Goal: Task Accomplishment & Management: Use online tool/utility

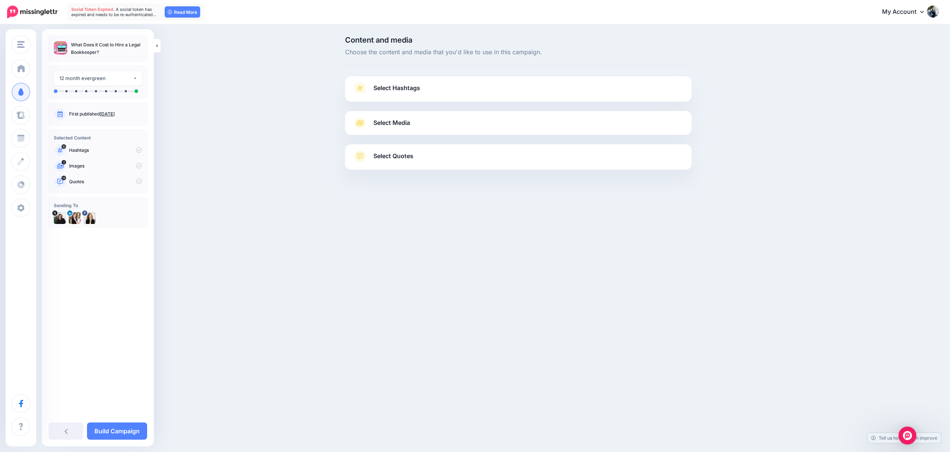
click at [450, 94] on link "Select Hashtags" at bounding box center [519, 91] width 332 height 19
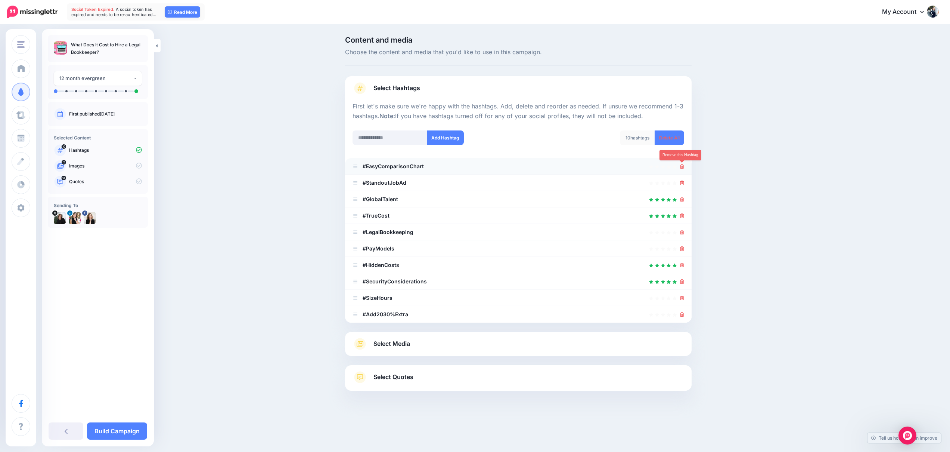
click at [680, 167] on icon at bounding box center [682, 166] width 4 height 4
click at [680, 167] on icon at bounding box center [679, 166] width 6 height 6
click at [680, 167] on icon at bounding box center [678, 165] width 7 height 7
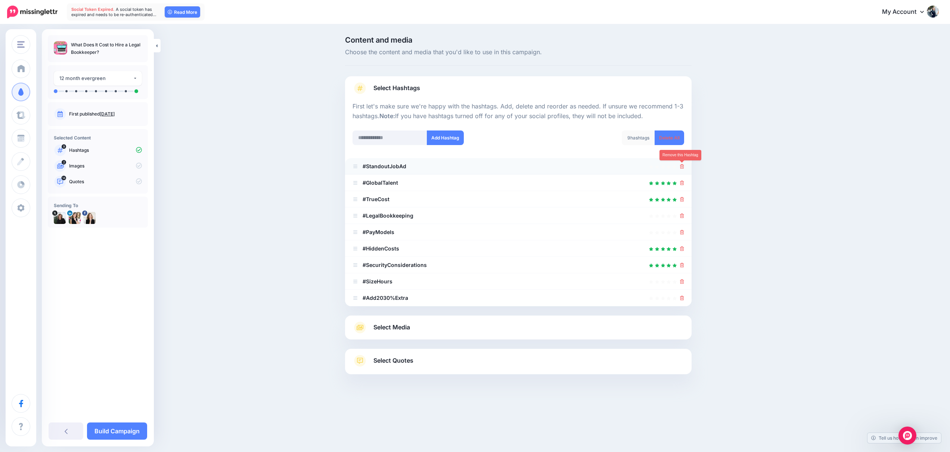
click at [680, 167] on icon at bounding box center [682, 166] width 4 height 4
click at [679, 171] on li "#StandoutJobAd" at bounding box center [518, 166] width 347 height 16
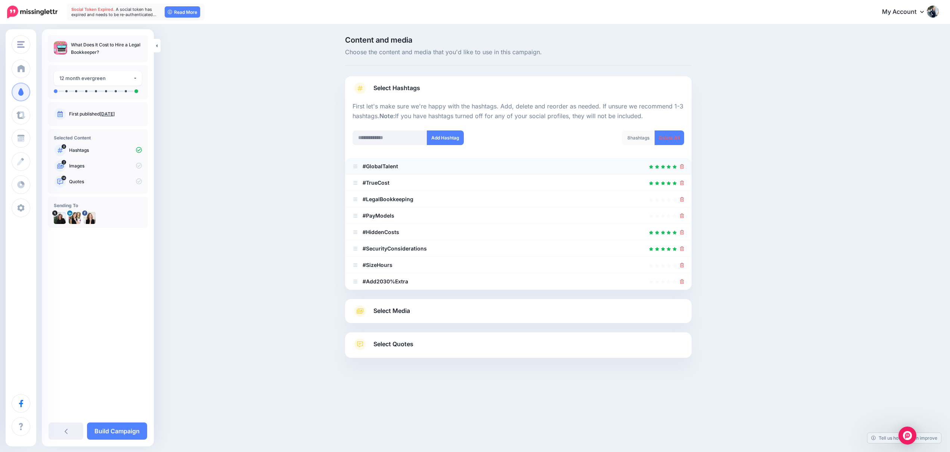
click at [679, 168] on div at bounding box center [519, 166] width 332 height 9
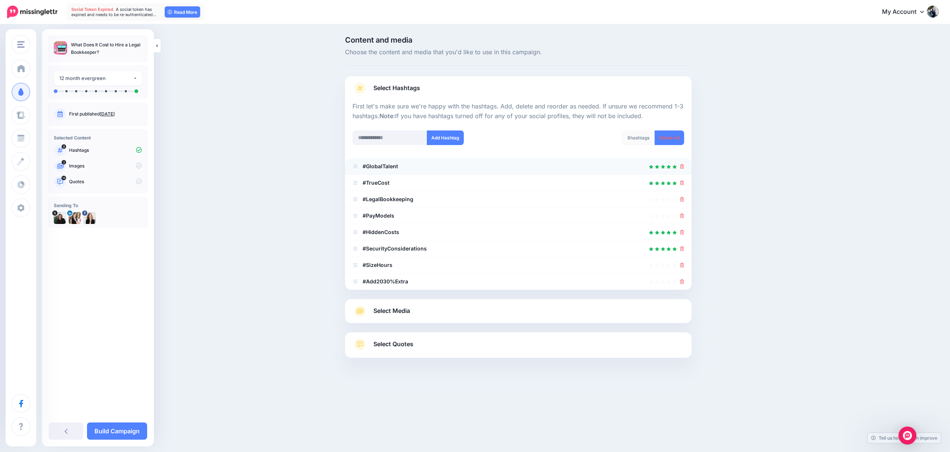
click at [679, 168] on div at bounding box center [519, 166] width 332 height 9
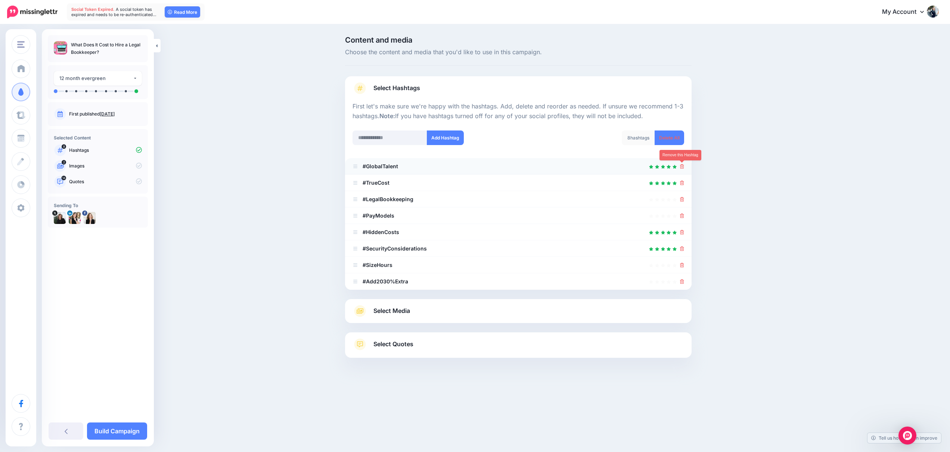
click at [681, 167] on icon at bounding box center [682, 166] width 4 height 4
click at [681, 167] on link at bounding box center [680, 166] width 8 height 6
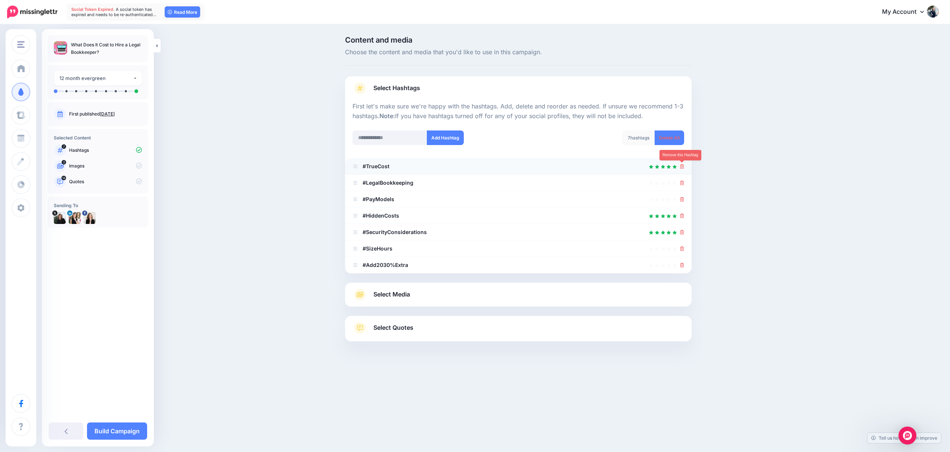
click at [681, 167] on icon at bounding box center [682, 166] width 4 height 4
click at [681, 167] on link at bounding box center [680, 166] width 8 height 6
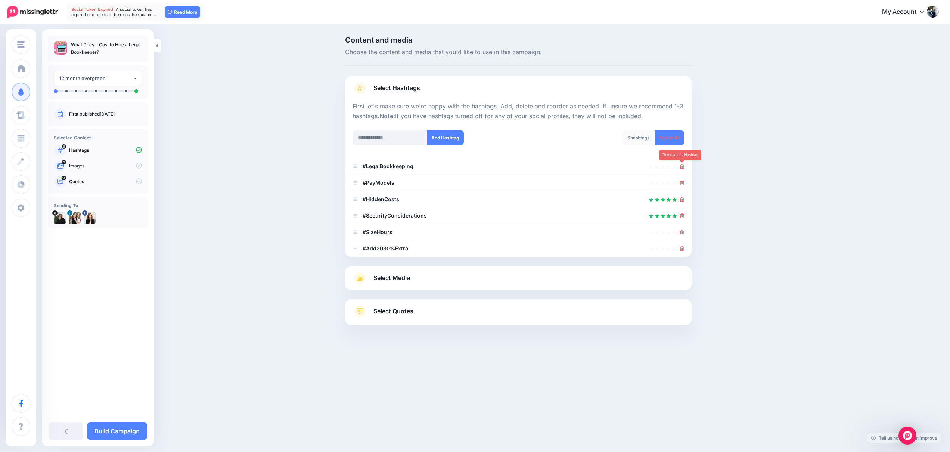
click at [681, 167] on icon at bounding box center [682, 166] width 4 height 4
click at [681, 167] on link at bounding box center [680, 166] width 8 height 6
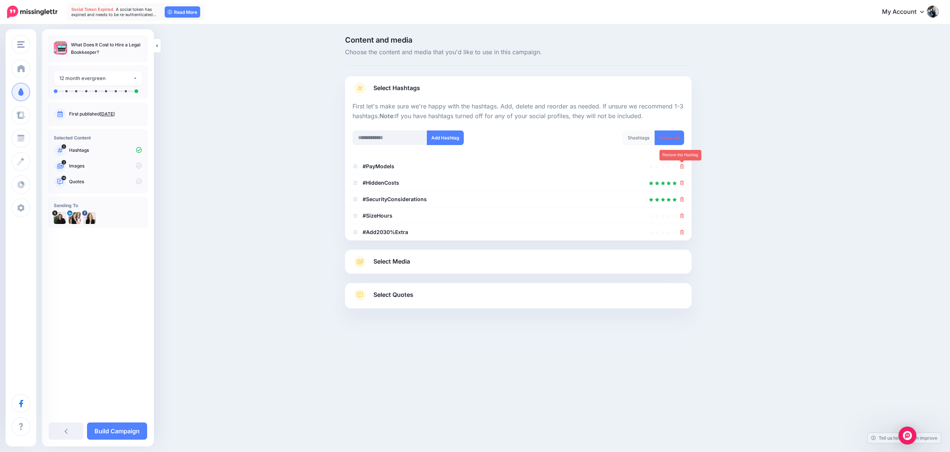
click at [681, 167] on icon at bounding box center [682, 166] width 4 height 4
click at [681, 167] on link at bounding box center [680, 166] width 8 height 6
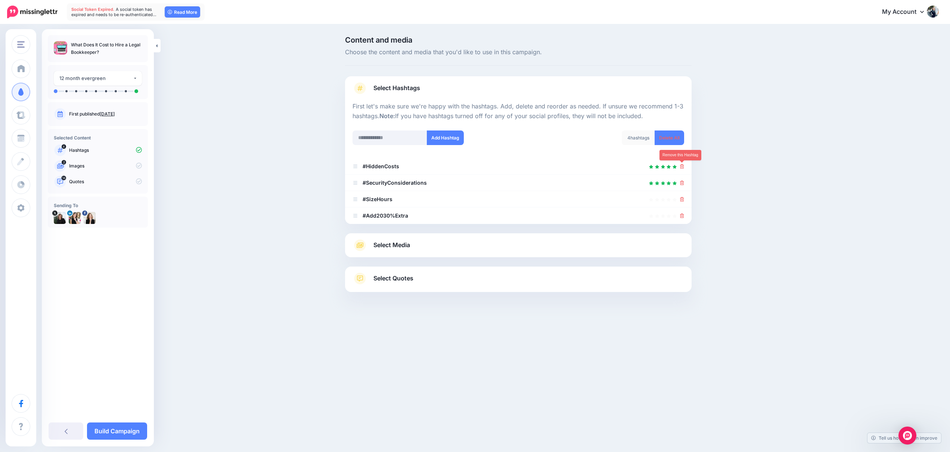
click at [681, 167] on icon at bounding box center [682, 166] width 4 height 4
click at [681, 167] on link at bounding box center [680, 166] width 8 height 6
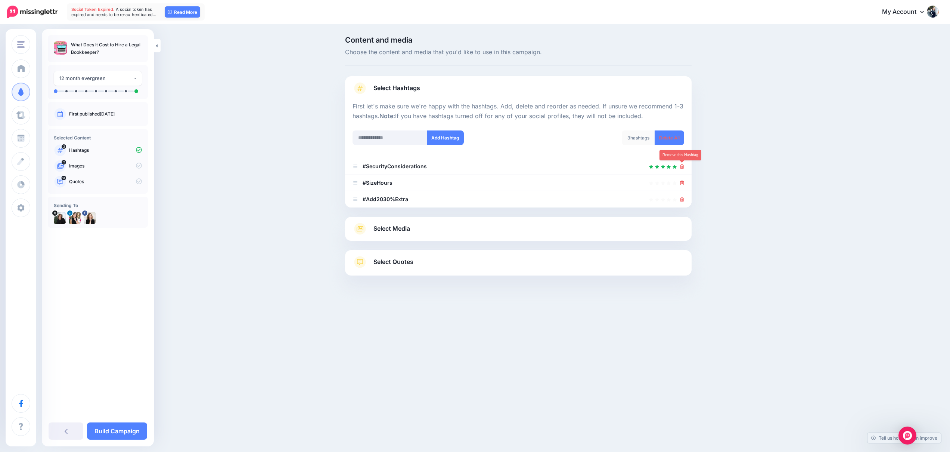
click at [681, 167] on icon at bounding box center [682, 166] width 4 height 4
click at [681, 167] on link at bounding box center [680, 166] width 8 height 6
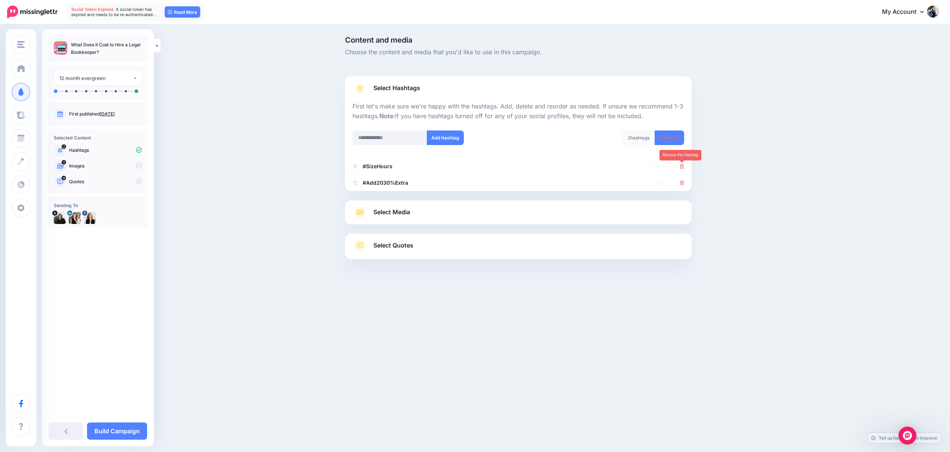
click at [681, 167] on icon at bounding box center [682, 166] width 4 height 4
click at [681, 167] on link at bounding box center [680, 166] width 8 height 6
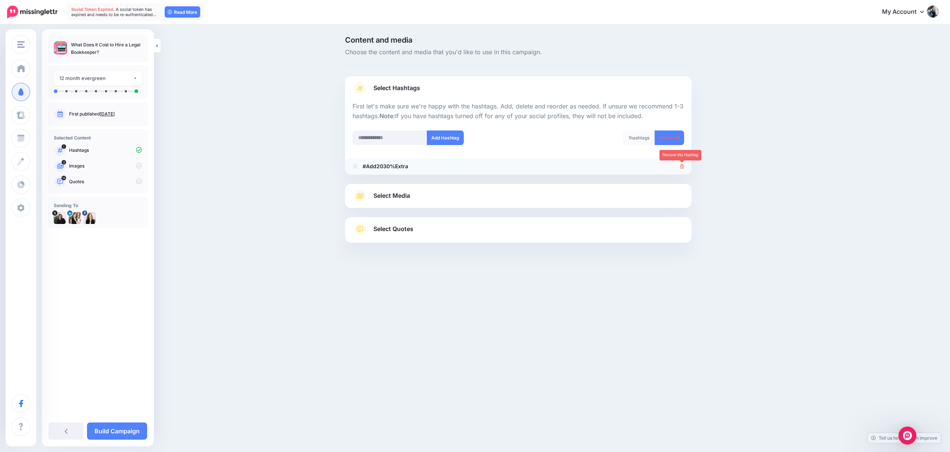
click at [683, 167] on icon at bounding box center [682, 166] width 4 height 4
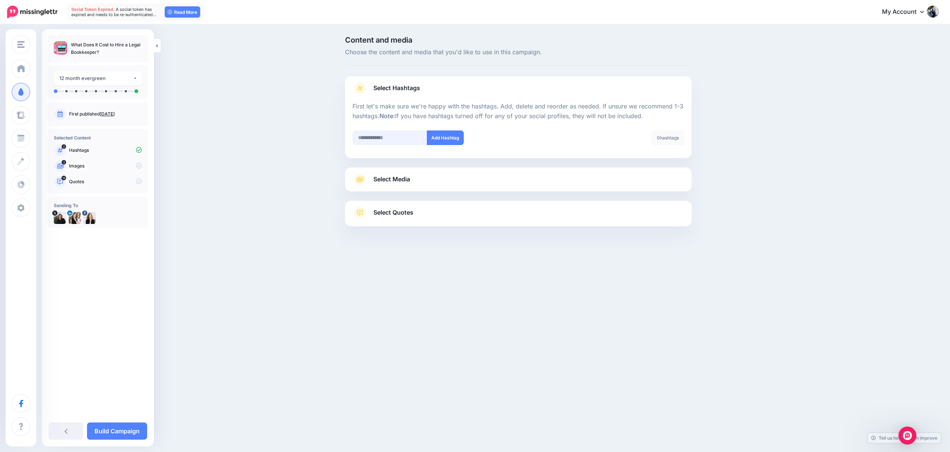
click at [386, 137] on input "text" at bounding box center [390, 137] width 75 height 15
type input "*"
type input "*******"
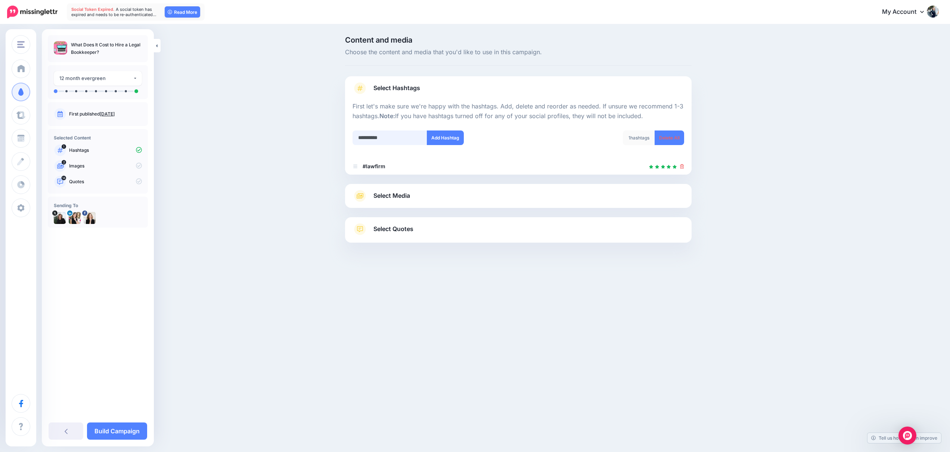
type input "**********"
click at [380, 199] on div "Select Hashtags First let's make sure we're happy with the hashtags. Add, delet…" at bounding box center [518, 159] width 347 height 166
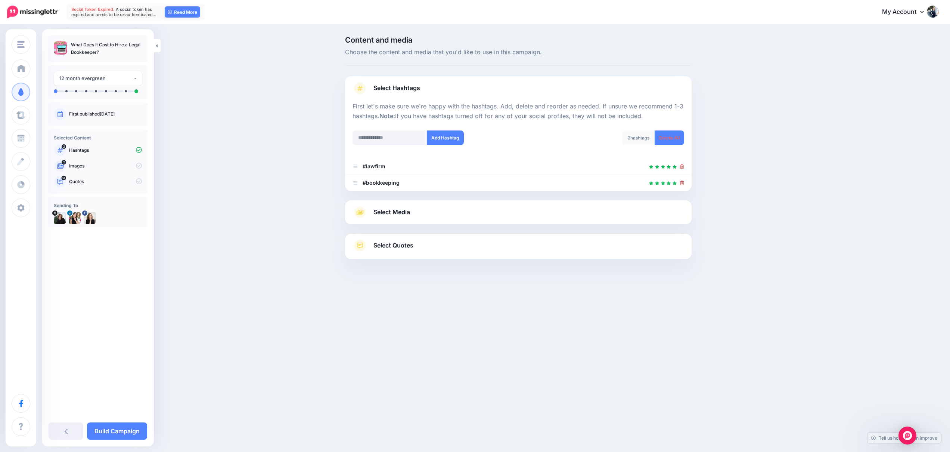
click at [382, 211] on span "Select Media" at bounding box center [392, 212] width 37 height 10
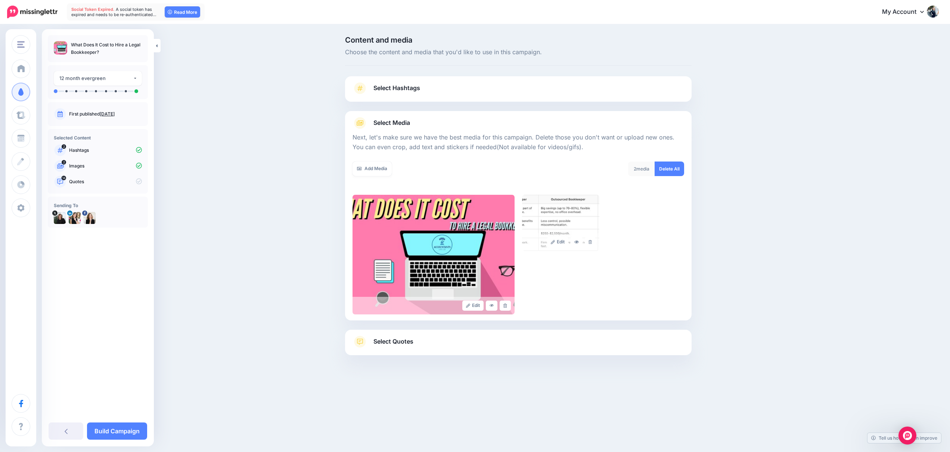
click at [402, 340] on span "Select Quotes" at bounding box center [394, 341] width 40 height 10
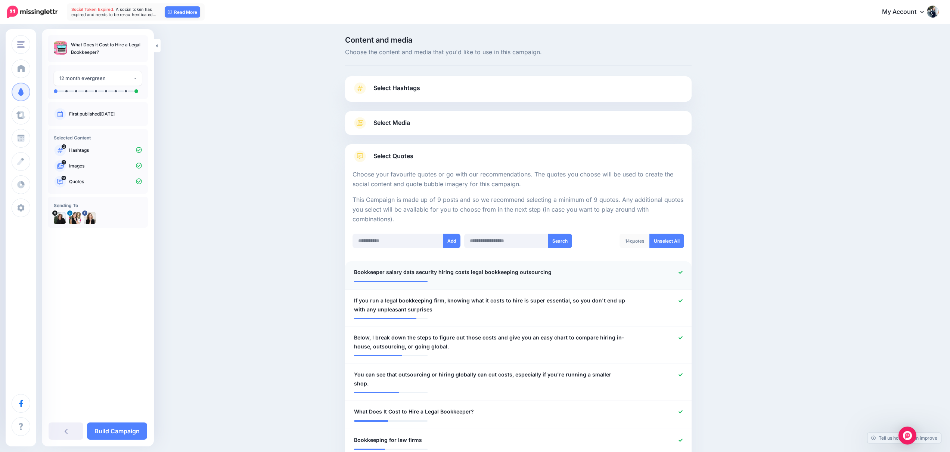
click at [680, 273] on icon at bounding box center [681, 272] width 4 height 4
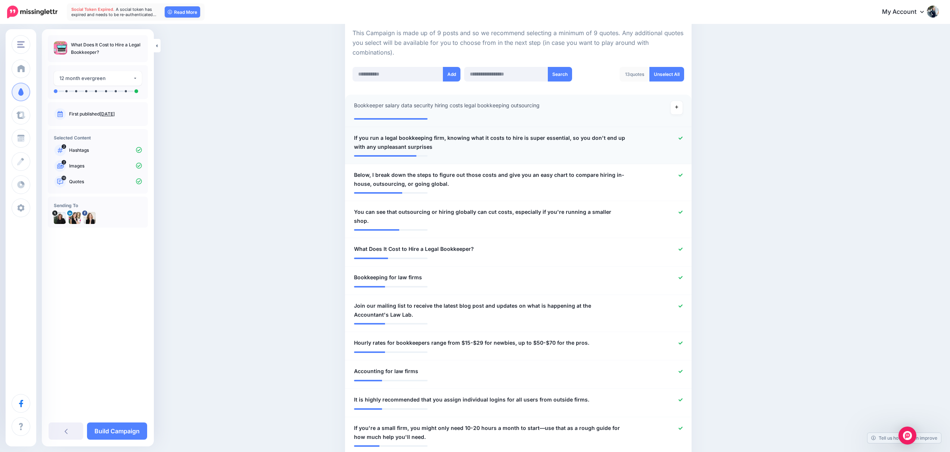
scroll to position [168, 0]
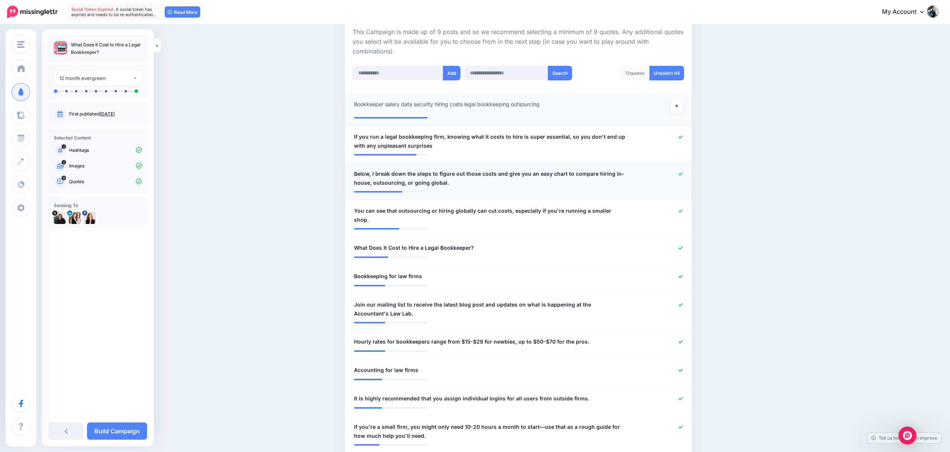
click at [681, 175] on icon at bounding box center [681, 174] width 4 height 4
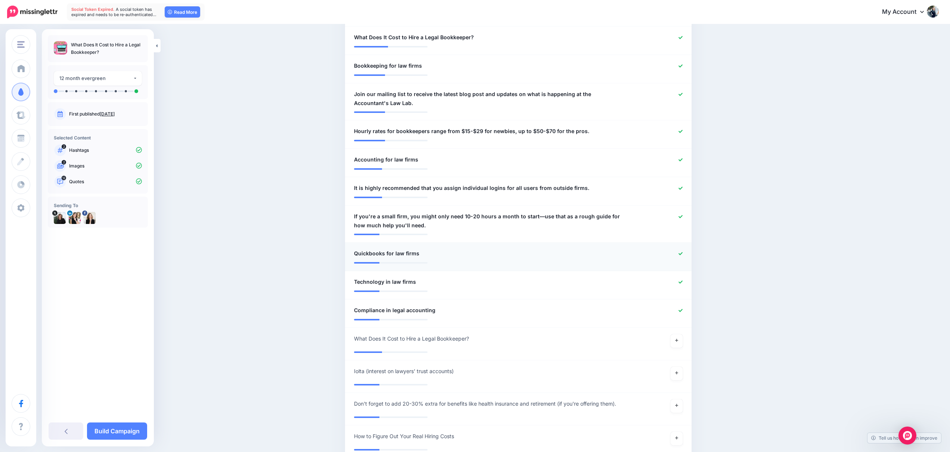
scroll to position [438, 0]
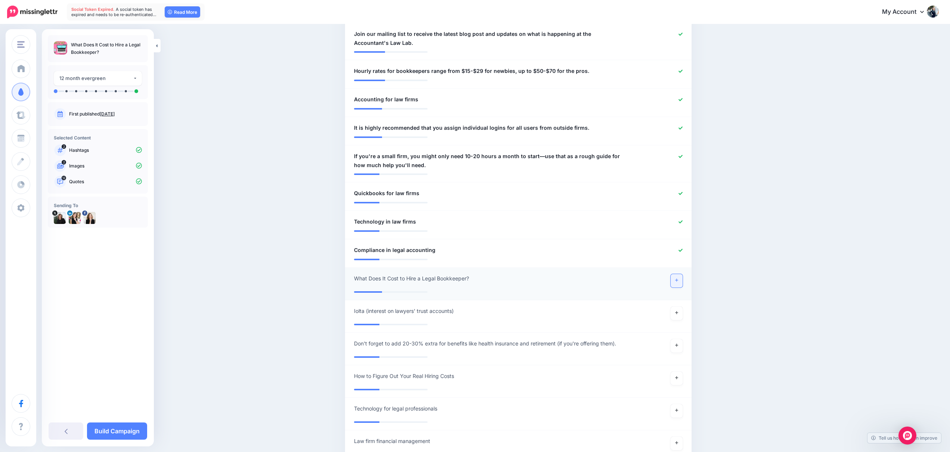
click at [678, 278] on icon at bounding box center [676, 280] width 3 height 4
click at [675, 367] on link at bounding box center [677, 373] width 12 height 13
click at [131, 429] on link "Build Campaign" at bounding box center [117, 430] width 60 height 17
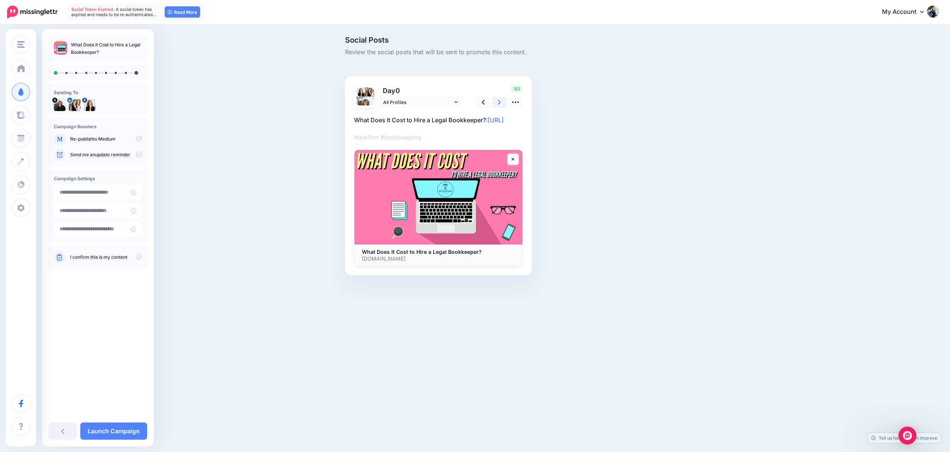
click at [502, 102] on link at bounding box center [499, 102] width 14 height 11
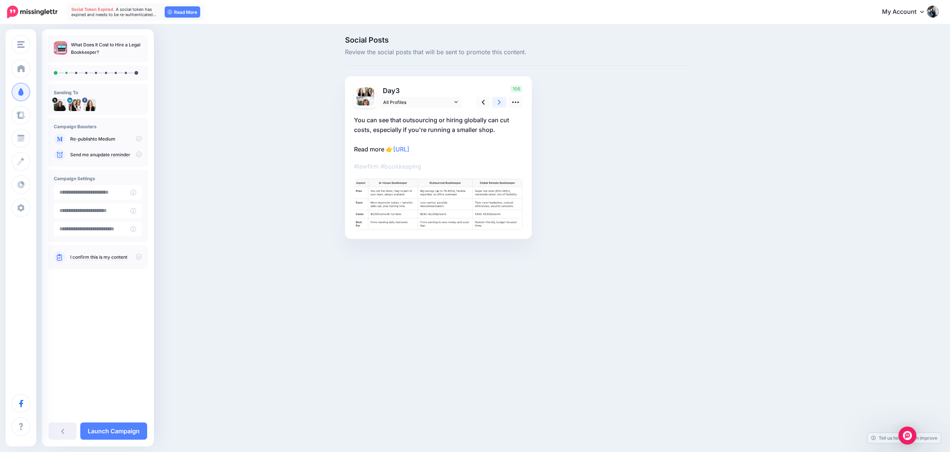
click at [502, 102] on link at bounding box center [499, 102] width 14 height 11
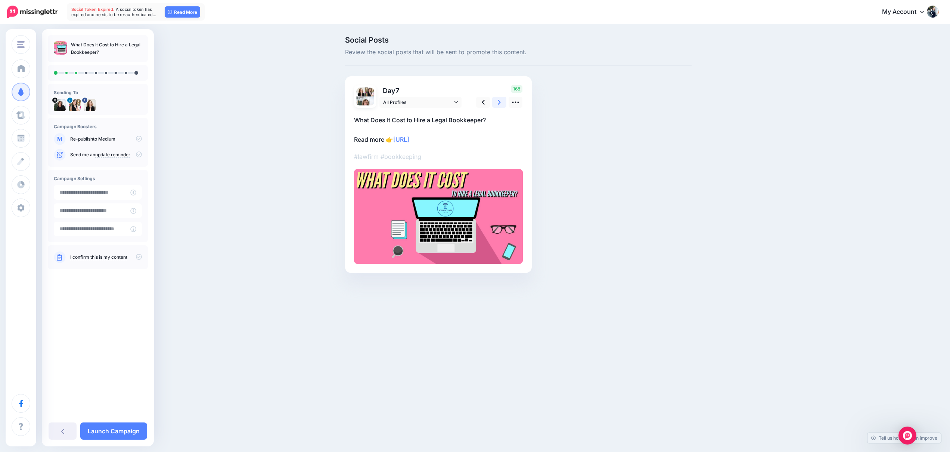
click at [502, 102] on link at bounding box center [499, 102] width 14 height 11
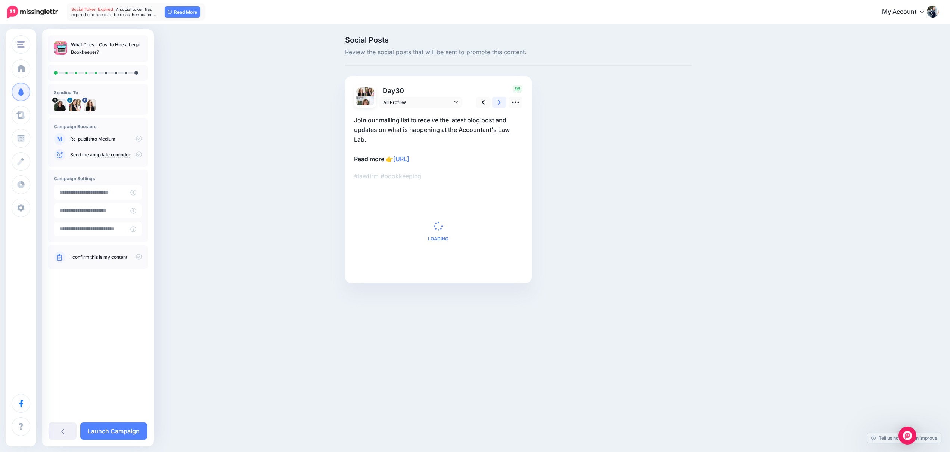
click at [502, 102] on link at bounding box center [499, 102] width 14 height 11
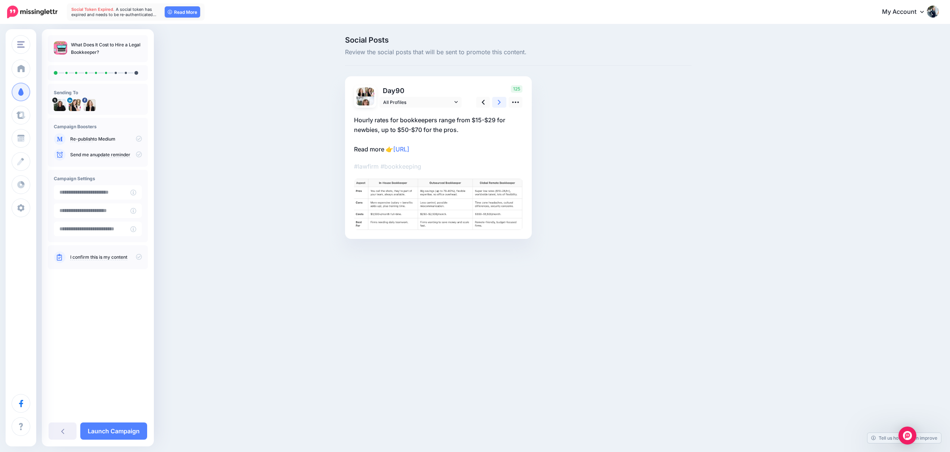
click at [502, 102] on link at bounding box center [499, 102] width 14 height 11
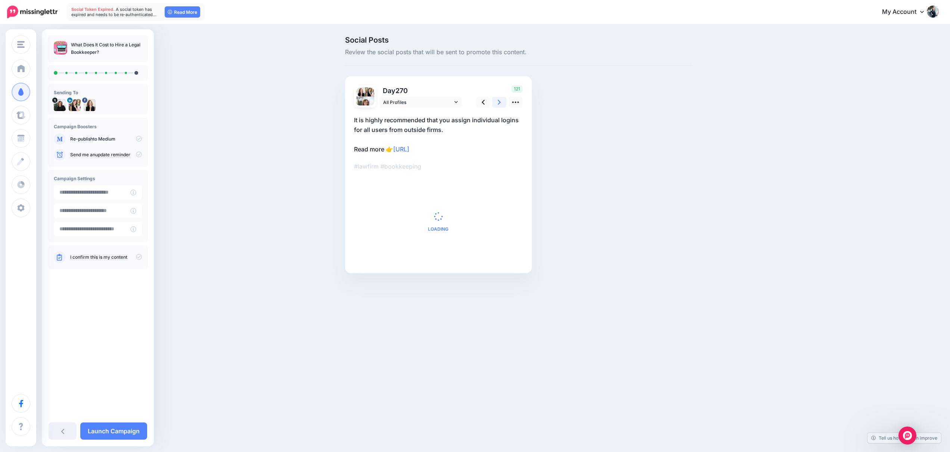
click at [502, 102] on link at bounding box center [499, 102] width 14 height 11
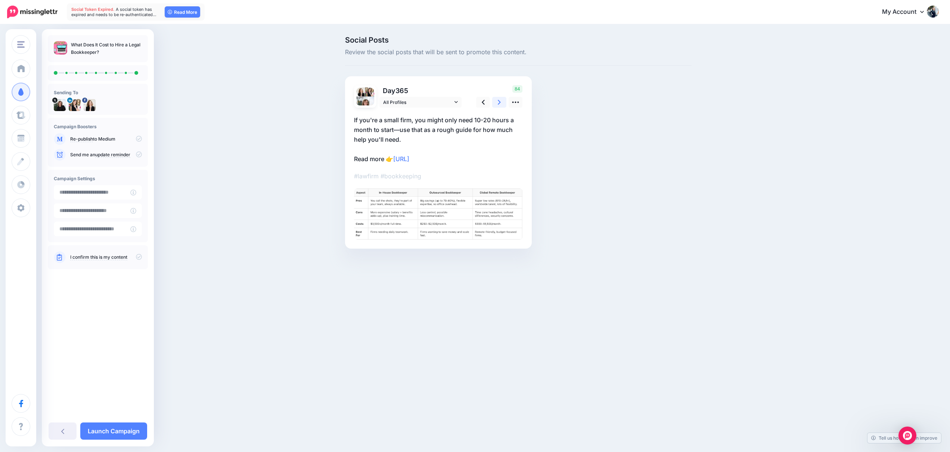
click at [502, 102] on link at bounding box center [499, 102] width 14 height 11
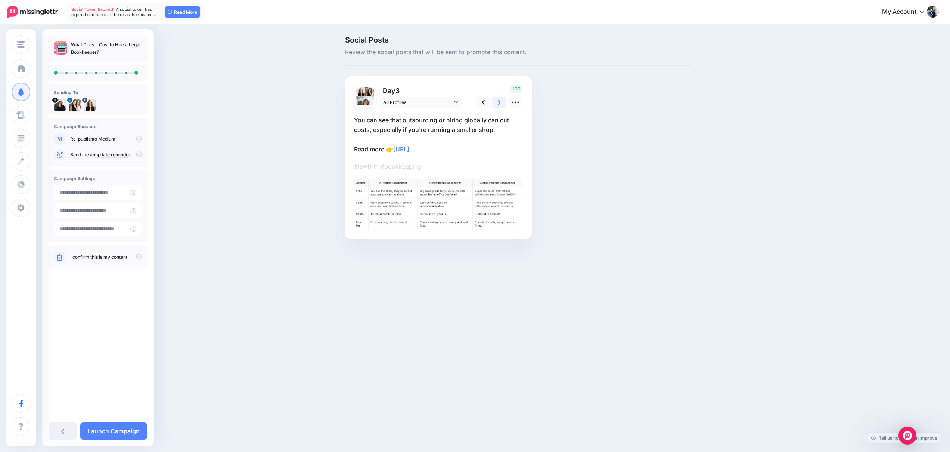
click at [502, 102] on link at bounding box center [499, 102] width 14 height 11
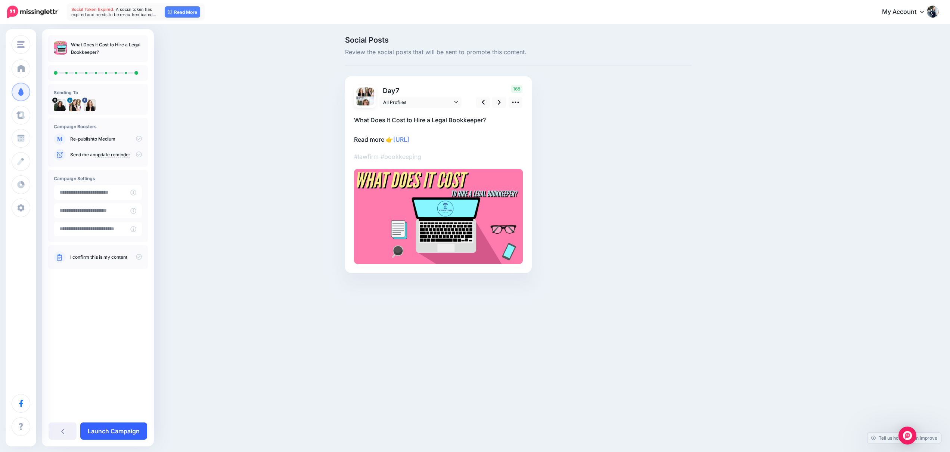
click at [108, 427] on link "Launch Campaign" at bounding box center [113, 430] width 67 height 17
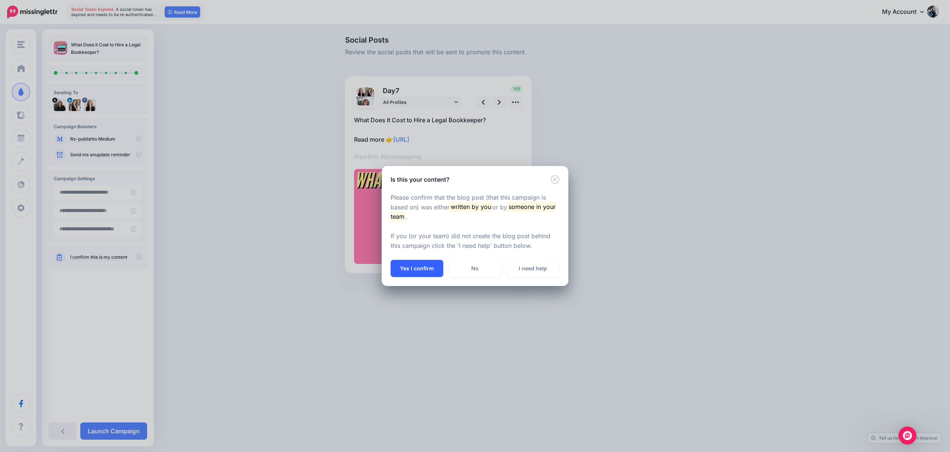
click at [416, 274] on button "Yes I confirm" at bounding box center [417, 268] width 53 height 17
